Goal: Task Accomplishment & Management: Use online tool/utility

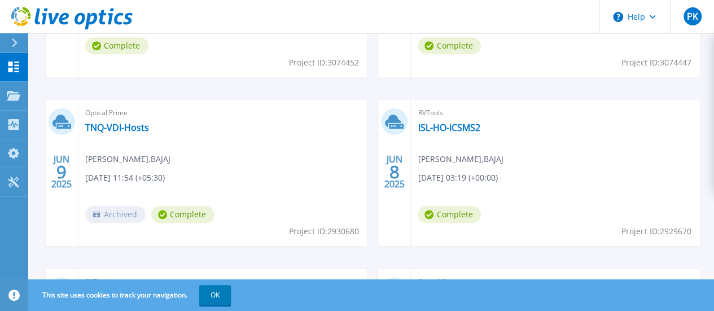
scroll to position [239, 0]
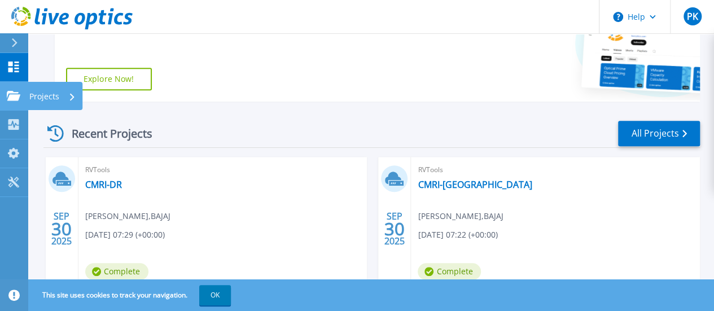
click at [50, 95] on p "Projects" at bounding box center [44, 96] width 30 height 29
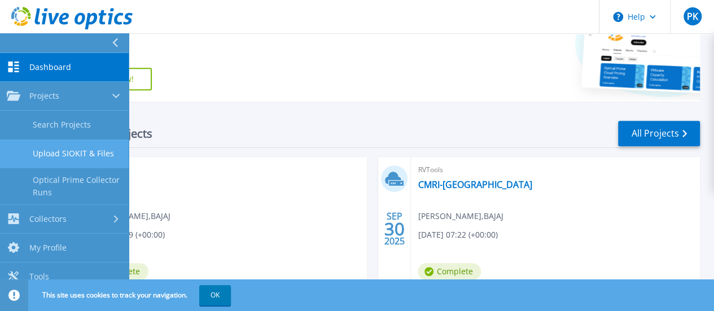
click at [88, 153] on link "Upload SIOKIT & Files" at bounding box center [64, 153] width 129 height 29
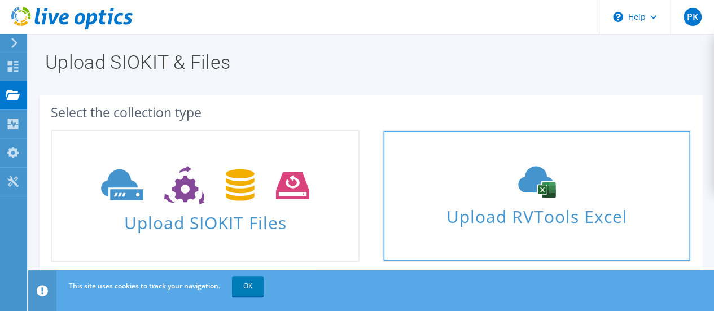
click at [529, 217] on span "Upload RVTools Excel" at bounding box center [536, 213] width 306 height 24
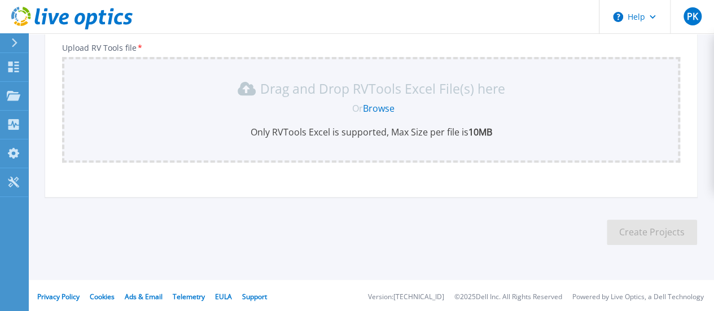
scroll to position [200, 0]
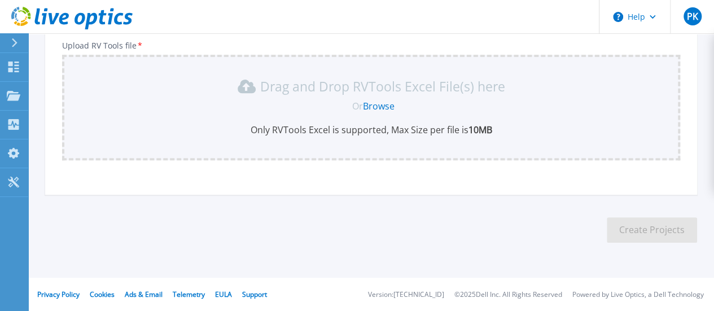
click at [379, 107] on link "Browse" at bounding box center [379, 106] width 32 height 12
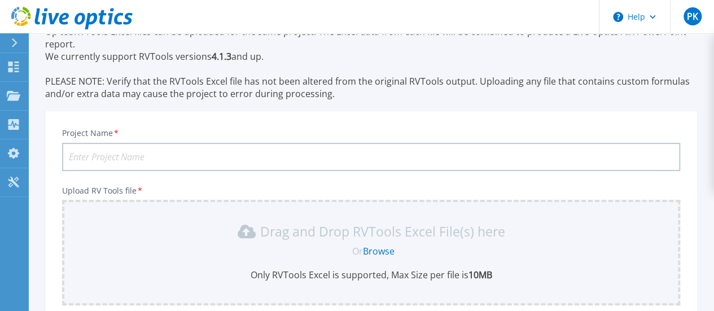
scroll to position [28, 0]
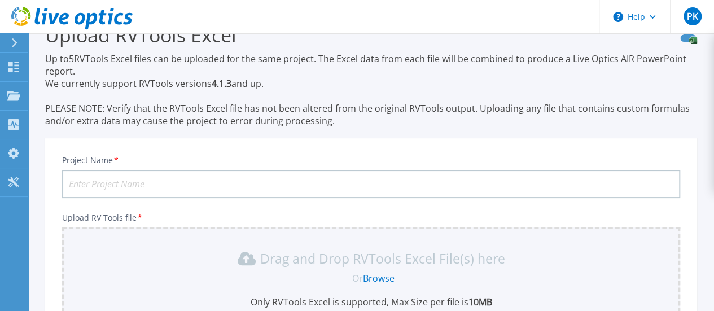
click at [166, 181] on input "Project Name *" at bounding box center [371, 184] width 618 height 28
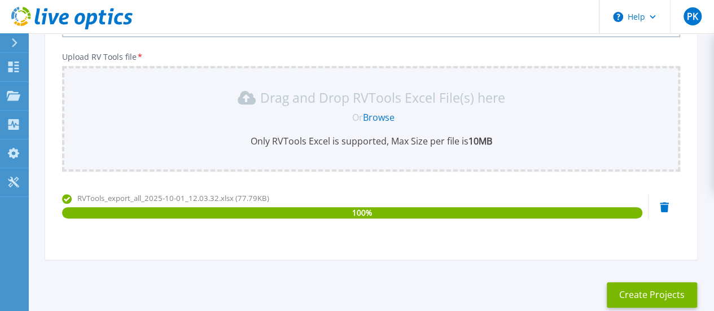
scroll to position [254, 0]
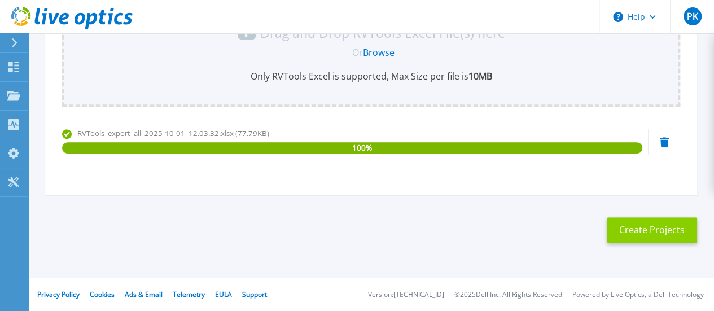
type input "TPL-1"
click at [671, 232] on button "Create Projects" at bounding box center [651, 229] width 90 height 25
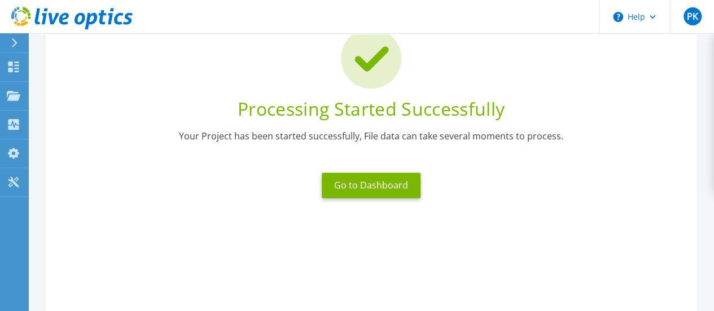
scroll to position [55, 0]
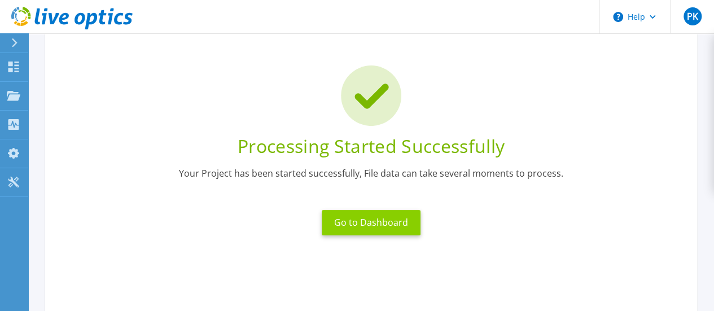
click at [380, 223] on button "Go to Dashboard" at bounding box center [371, 222] width 99 height 25
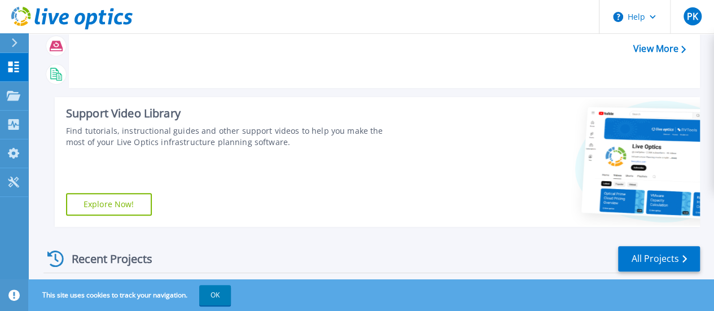
scroll to position [113, 0]
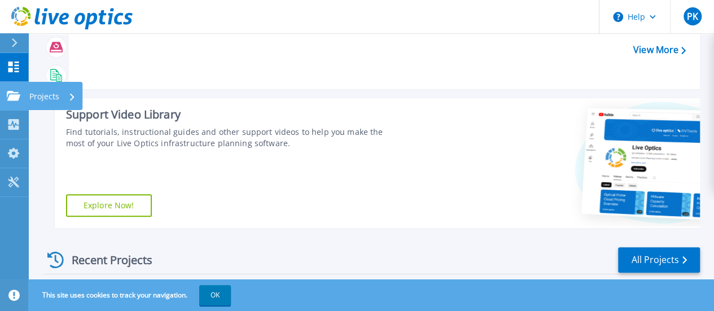
click at [72, 99] on icon at bounding box center [72, 96] width 5 height 7
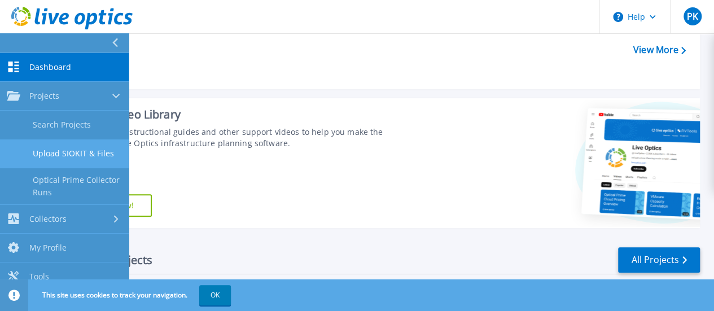
click at [78, 154] on link "Upload SIOKIT & Files" at bounding box center [64, 153] width 129 height 29
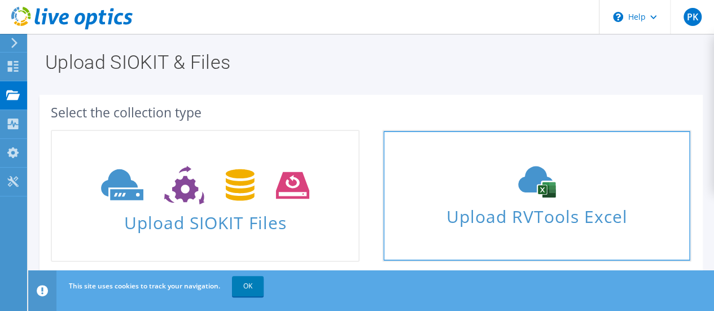
click at [549, 221] on span "Upload RVTools Excel" at bounding box center [536, 213] width 306 height 24
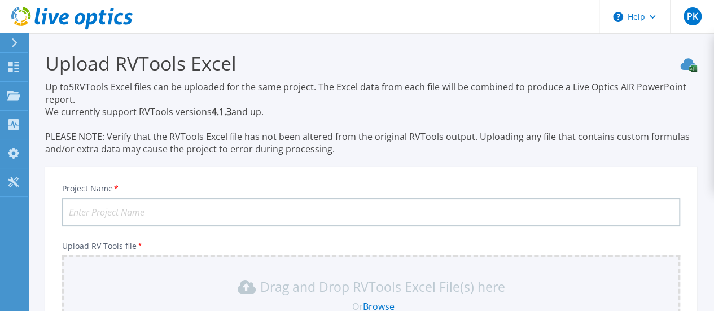
click at [253, 208] on input "Project Name *" at bounding box center [371, 212] width 618 height 28
click at [234, 240] on div "Project Name * Upload RV Tools file * Drag and Drop RVTools Excel File(s) here …" at bounding box center [371, 284] width 652 height 221
click at [165, 212] on input "Project Name *" at bounding box center [371, 212] width 618 height 28
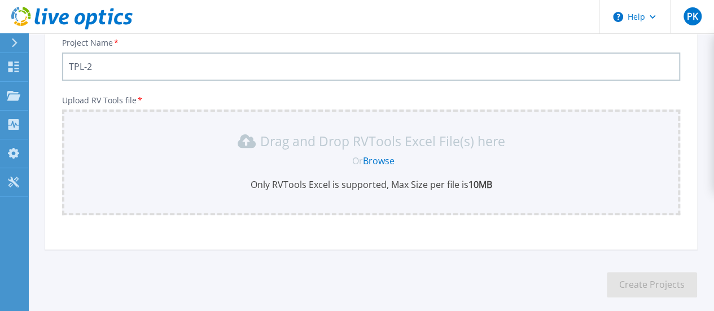
scroll to position [169, 0]
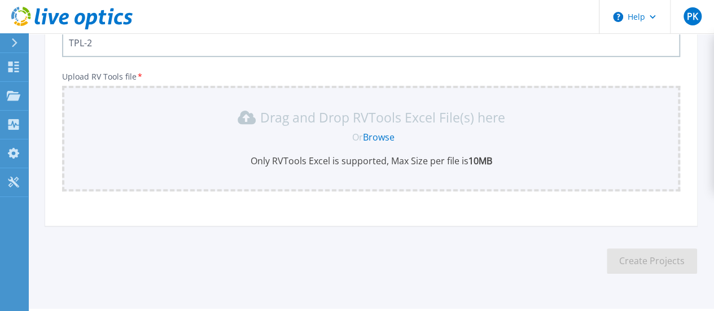
type input "TPL-2"
click at [375, 136] on link "Browse" at bounding box center [379, 137] width 32 height 12
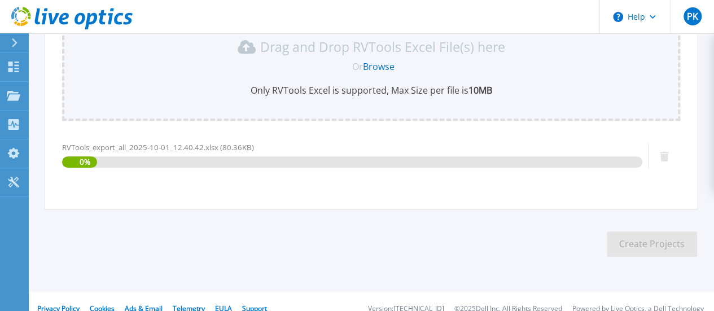
scroll to position [254, 0]
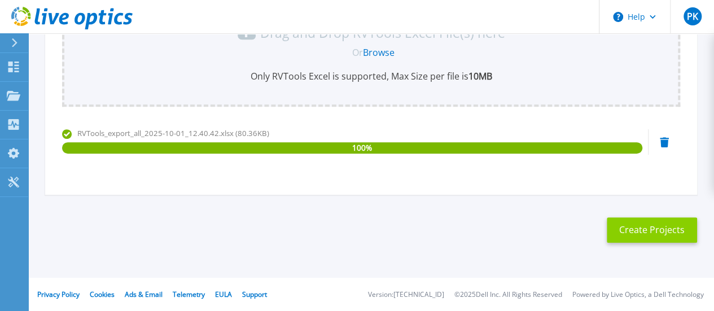
click at [640, 232] on button "Create Projects" at bounding box center [651, 229] width 90 height 25
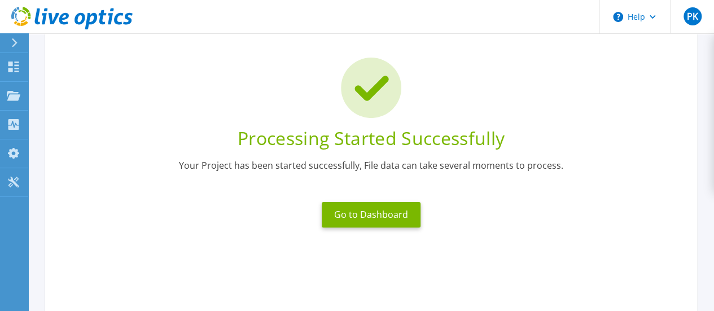
scroll to position [55, 0]
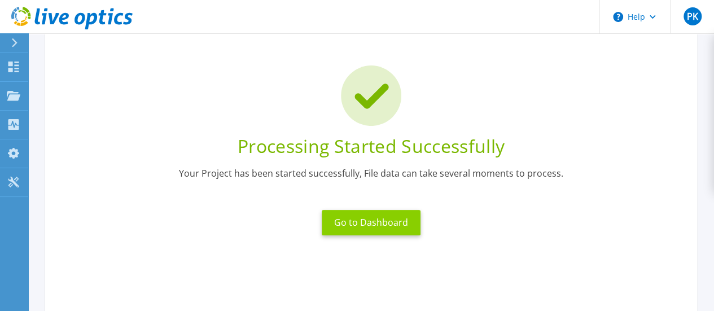
click at [371, 227] on button "Go to Dashboard" at bounding box center [371, 222] width 99 height 25
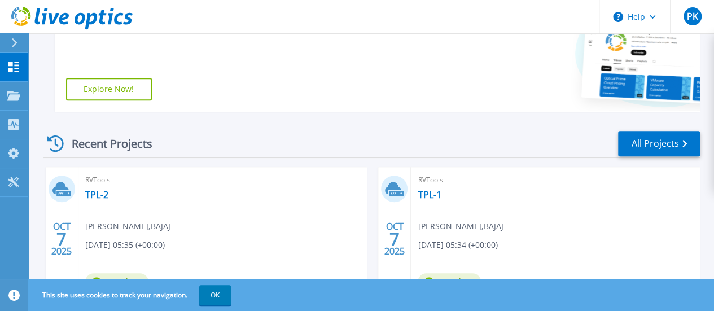
scroll to position [282, 0]
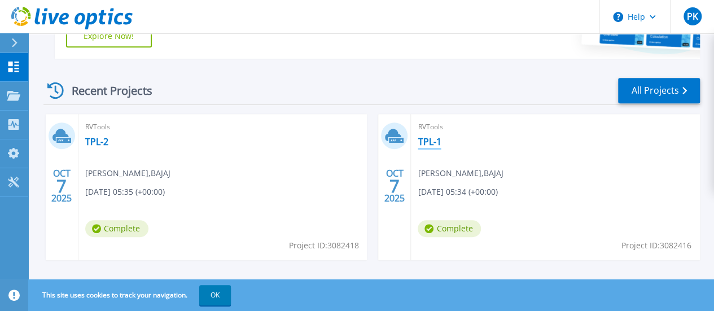
click at [417, 142] on link "TPL-1" at bounding box center [428, 141] width 23 height 11
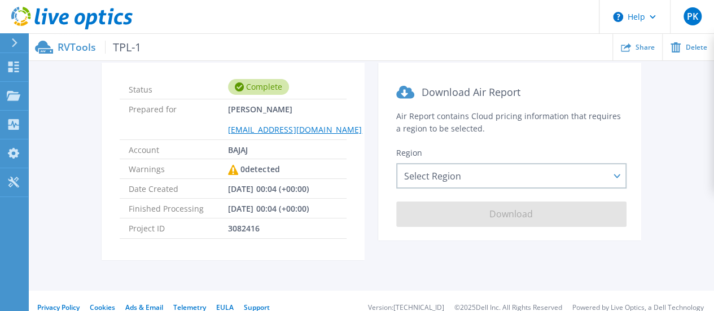
scroll to position [56, 0]
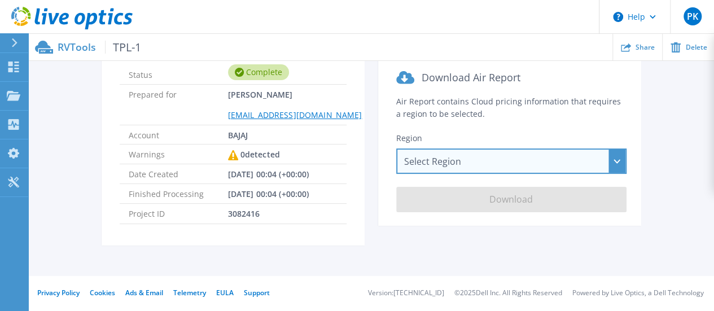
click at [615, 165] on div "Select Region Asia Pacific (Hong Kong) Asia Pacific (Mumbai) Asia Pacific (Seou…" at bounding box center [511, 160] width 230 height 25
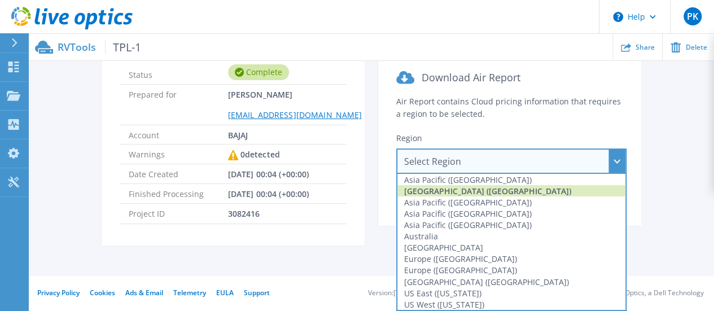
click at [548, 195] on div "Asia Pacific (Mumbai)" at bounding box center [511, 190] width 228 height 11
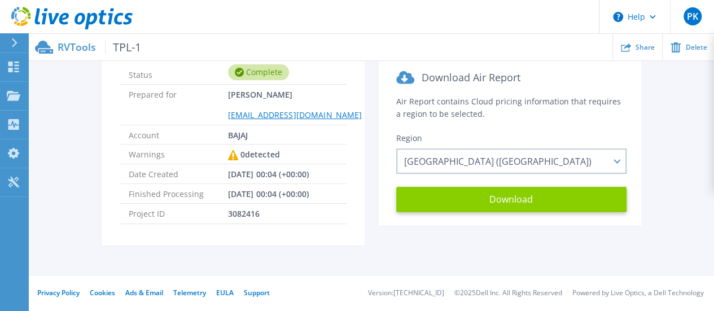
click at [507, 197] on button "Download" at bounding box center [511, 199] width 230 height 25
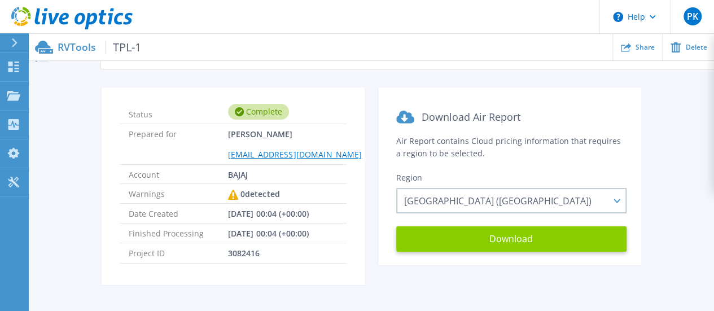
scroll to position [0, 0]
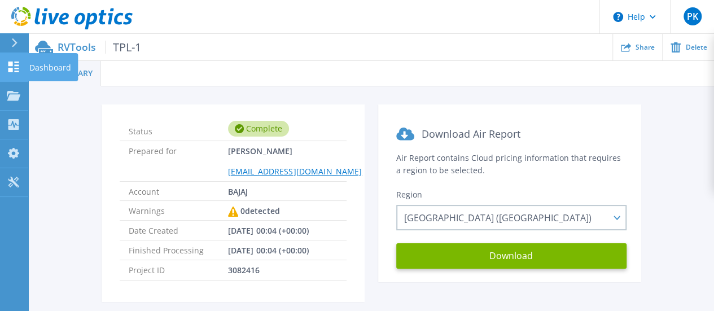
click at [62, 68] on p "Dashboard" at bounding box center [50, 67] width 42 height 29
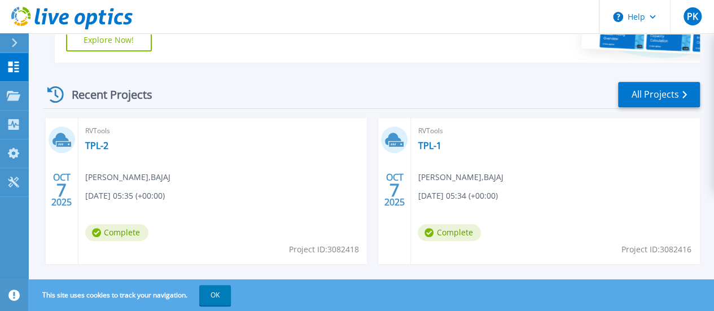
scroll to position [282, 0]
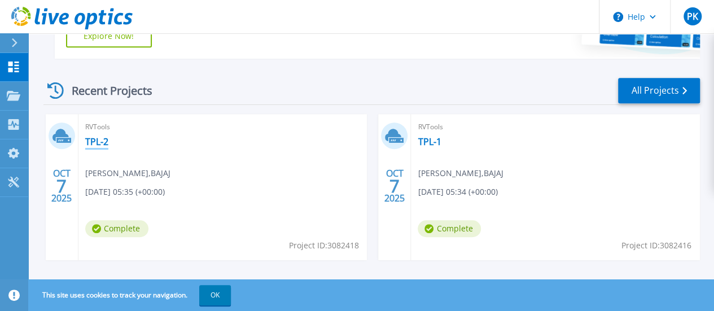
click at [97, 144] on link "TPL-2" at bounding box center [96, 141] width 23 height 11
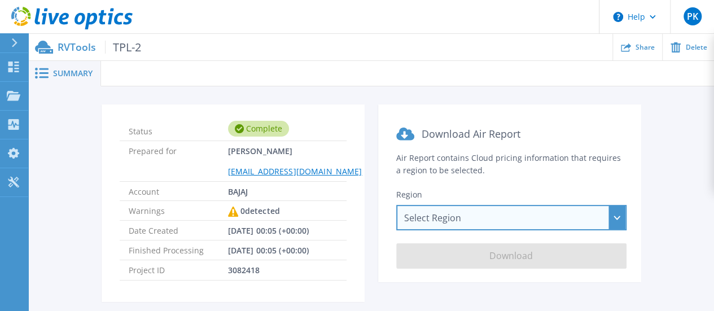
click at [618, 218] on div "Select Region Asia Pacific (Hong Kong) Asia Pacific (Mumbai) Asia Pacific (Seou…" at bounding box center [511, 217] width 230 height 25
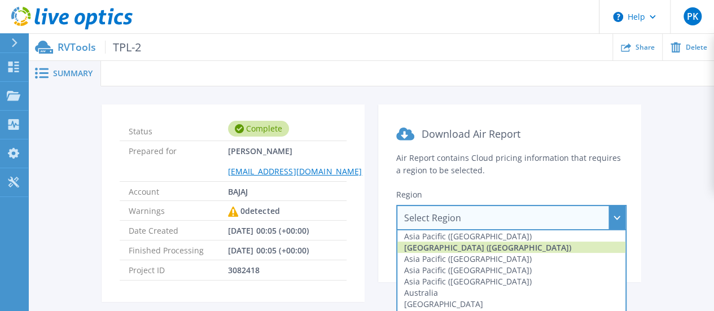
click at [518, 247] on div "Asia Pacific (Mumbai)" at bounding box center [511, 246] width 228 height 11
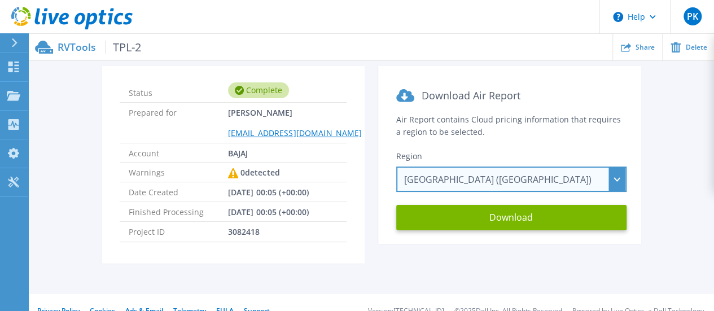
scroll to position [56, 0]
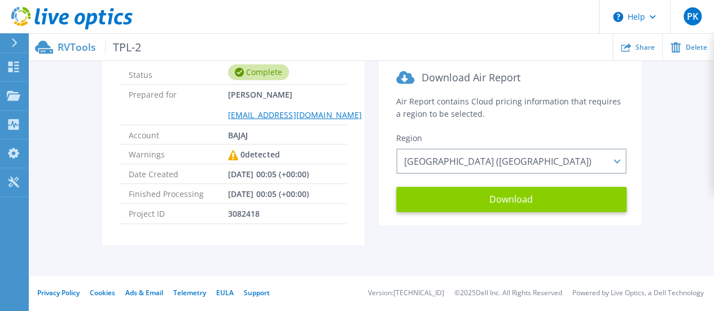
click at [508, 200] on button "Download" at bounding box center [511, 199] width 230 height 25
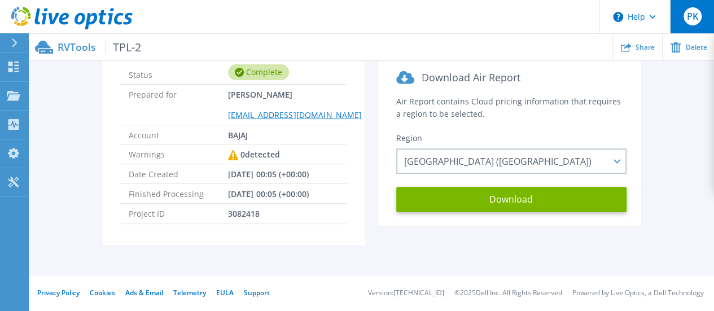
click at [699, 15] on div "PK" at bounding box center [692, 16] width 18 height 18
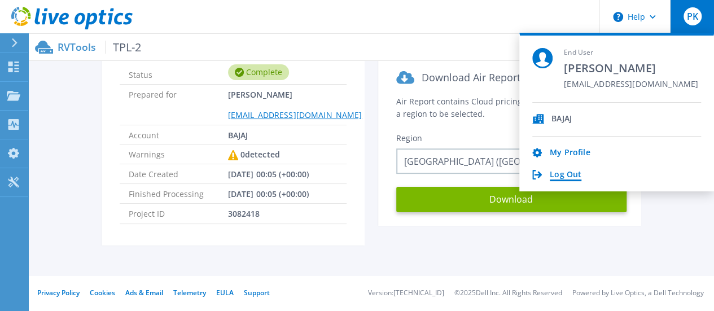
click at [560, 174] on link "Log Out" at bounding box center [565, 175] width 32 height 11
